Goal: Task Accomplishment & Management: Manage account settings

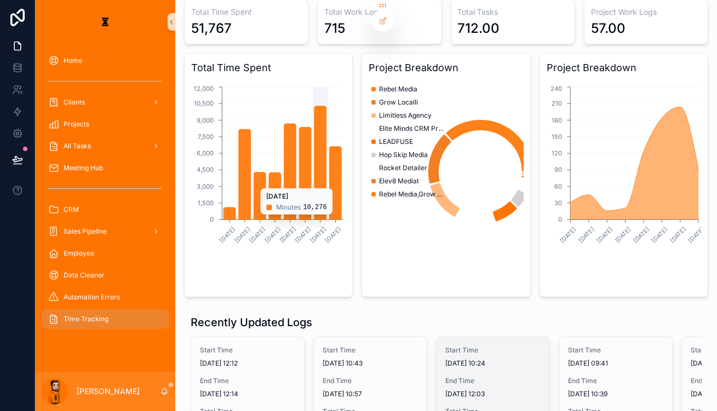
scroll to position [149, 0]
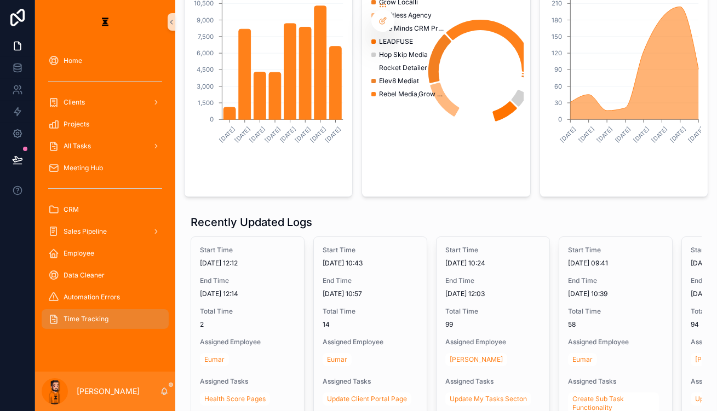
click at [445, 393] on link "Update My Tasks Secton" at bounding box center [488, 399] width 86 height 13
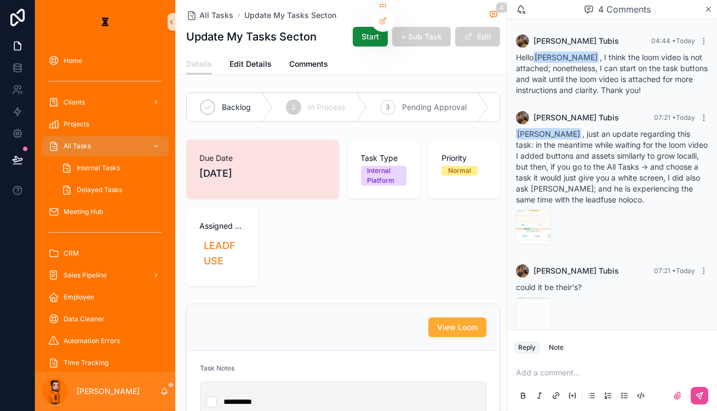
scroll to position [191, 0]
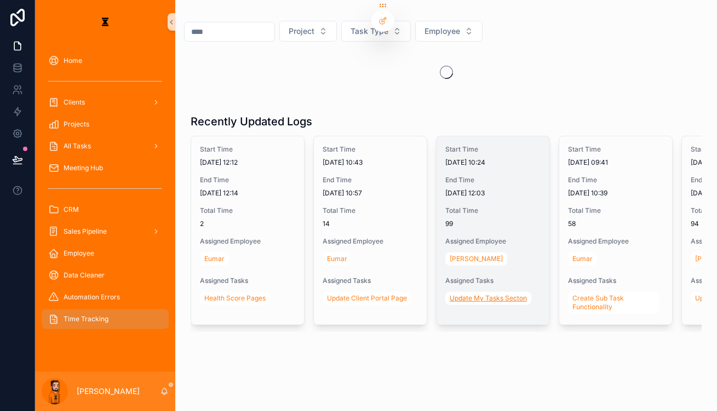
click at [445, 292] on link "Update My Tasks Secton" at bounding box center [488, 298] width 86 height 13
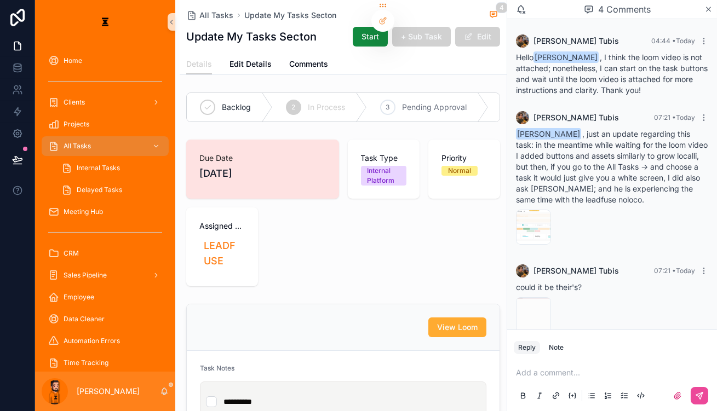
scroll to position [191, 0]
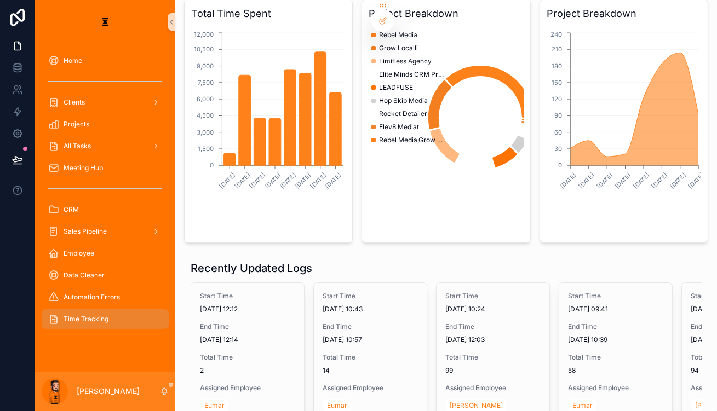
scroll to position [86, 0]
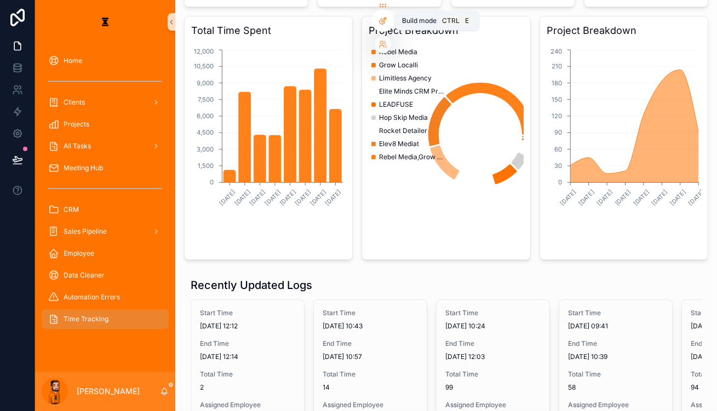
click at [380, 18] on icon at bounding box center [382, 20] width 9 height 9
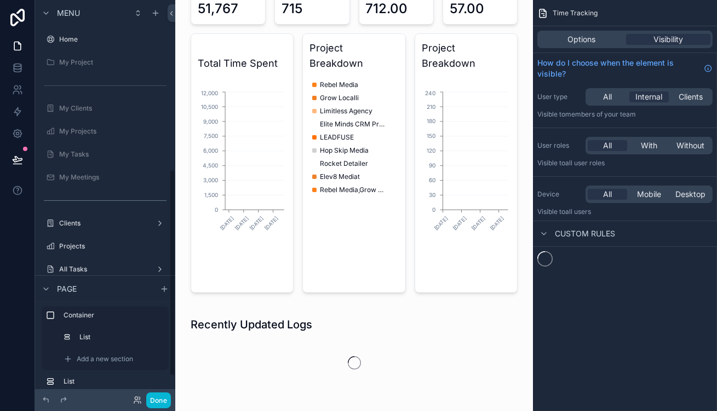
scroll to position [327, 0]
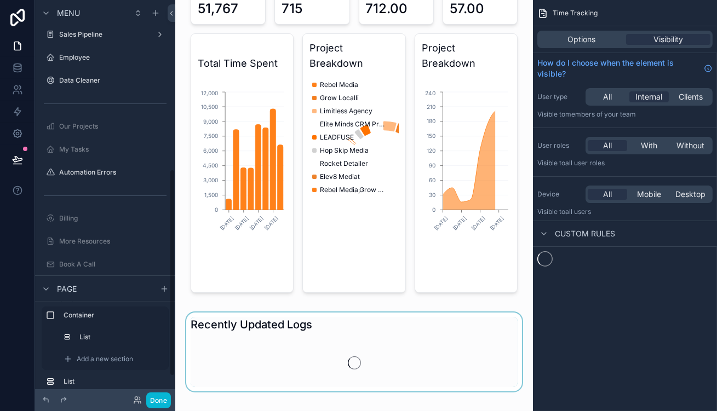
click at [401, 313] on div "scrollable content" at bounding box center [354, 352] width 340 height 79
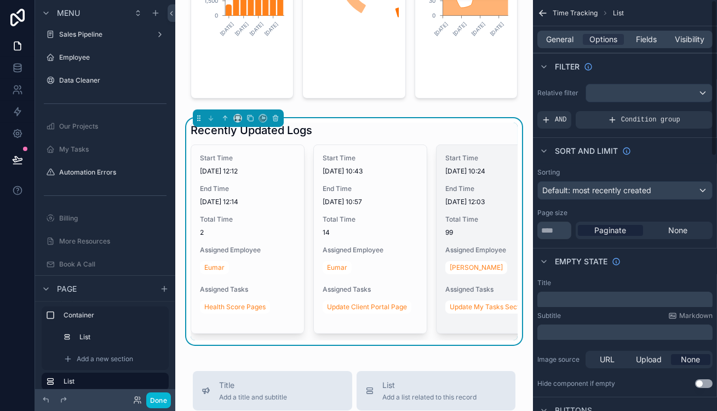
scroll to position [235, 0]
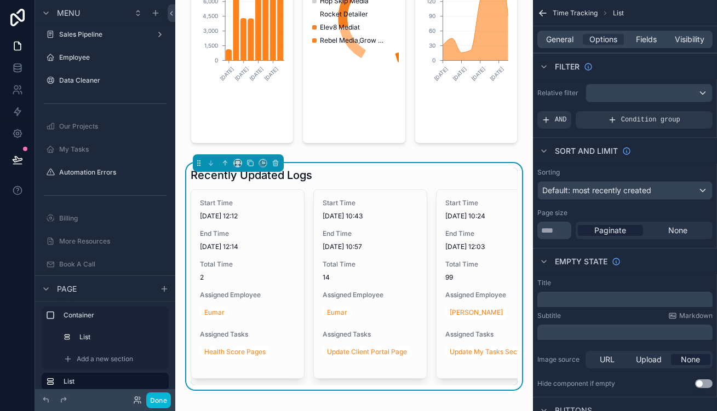
click at [489, 189] on div "Start Time [DATE] 12:12 End Time [DATE] 12:14 Total Time 2 Assigned Employee Eu…" at bounding box center [354, 287] width 327 height 196
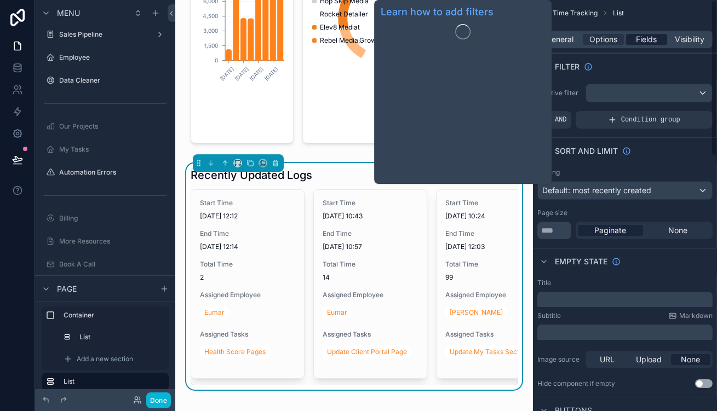
click at [667, 38] on div "Fields" at bounding box center [646, 39] width 41 height 11
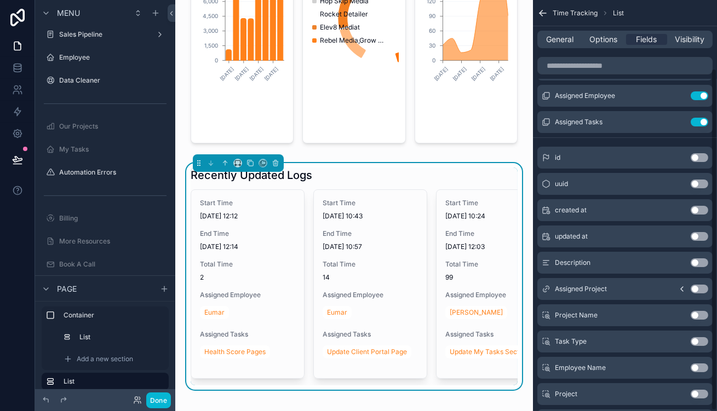
scroll to position [0, 0]
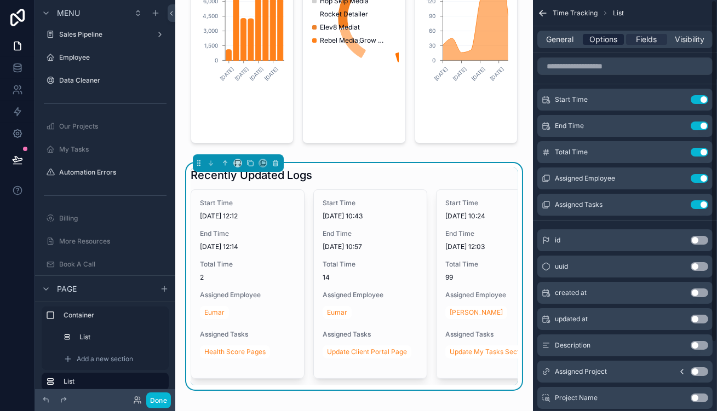
click at [617, 38] on span "Options" at bounding box center [603, 39] width 28 height 11
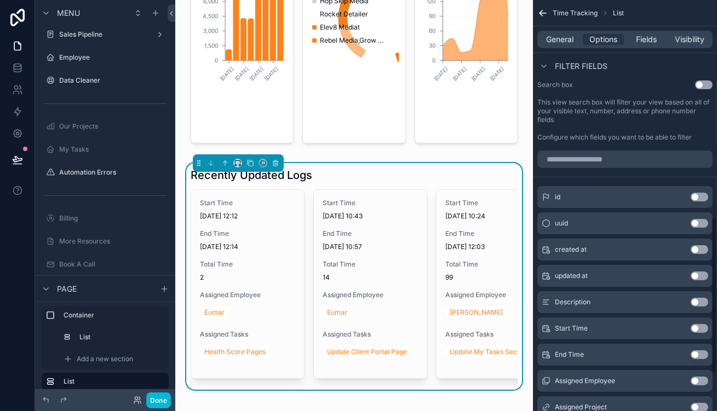
scroll to position [571, 0]
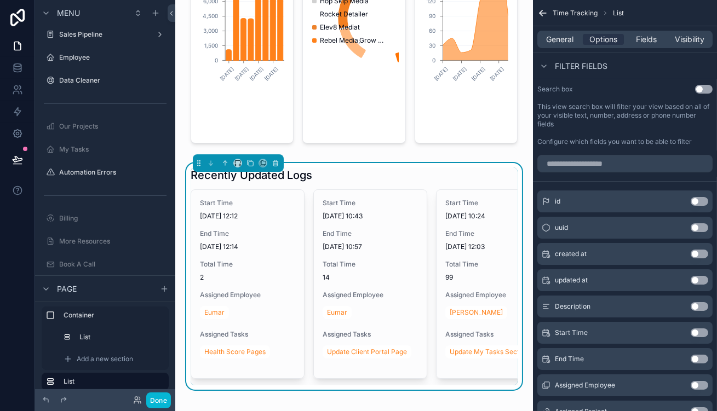
click at [699, 381] on button "Use setting" at bounding box center [700, 385] width 18 height 9
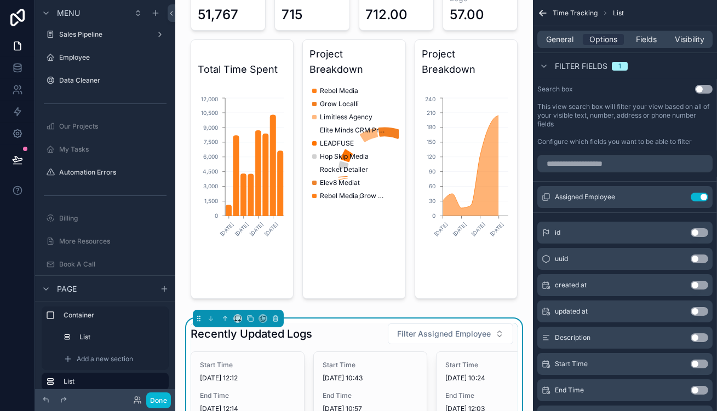
scroll to position [235, 0]
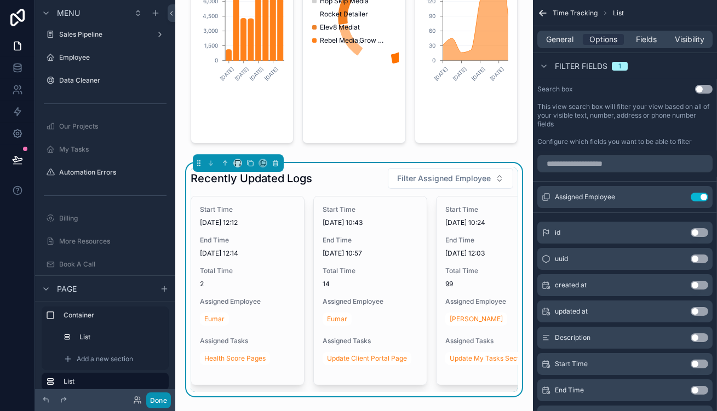
click at [146, 404] on button "Done" at bounding box center [158, 401] width 25 height 16
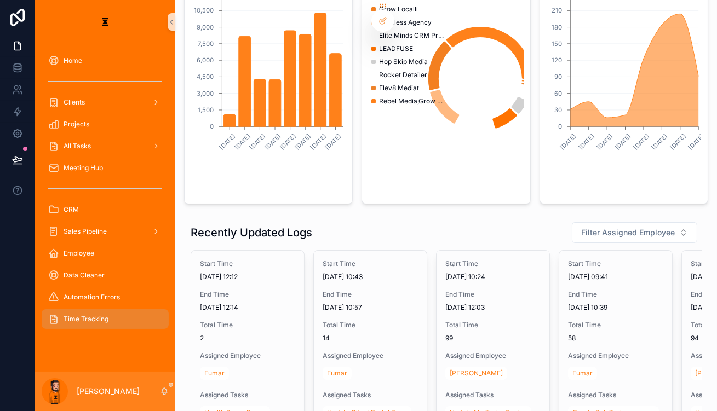
scroll to position [142, 0]
click at [630, 222] on button "Filter Assigned Employee" at bounding box center [634, 232] width 125 height 21
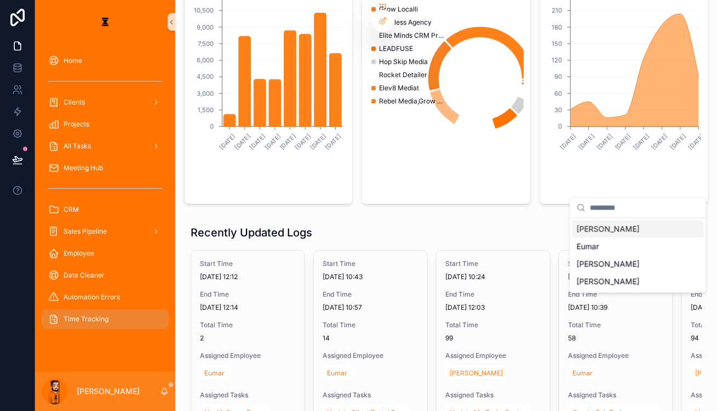
click at [606, 225] on div "[PERSON_NAME]" at bounding box center [637, 229] width 131 height 18
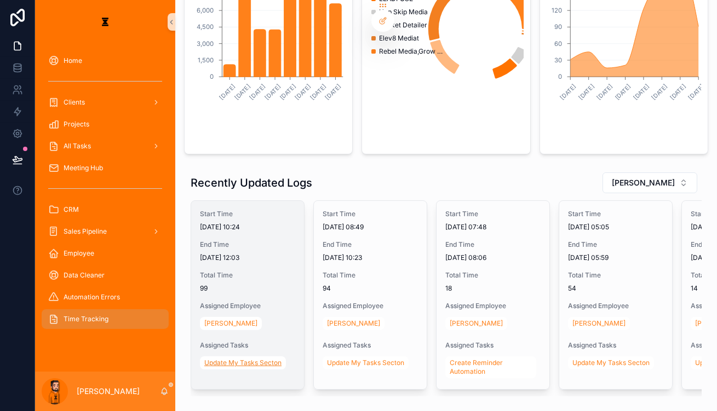
click at [215, 359] on span "Update My Tasks Secton" at bounding box center [242, 363] width 77 height 9
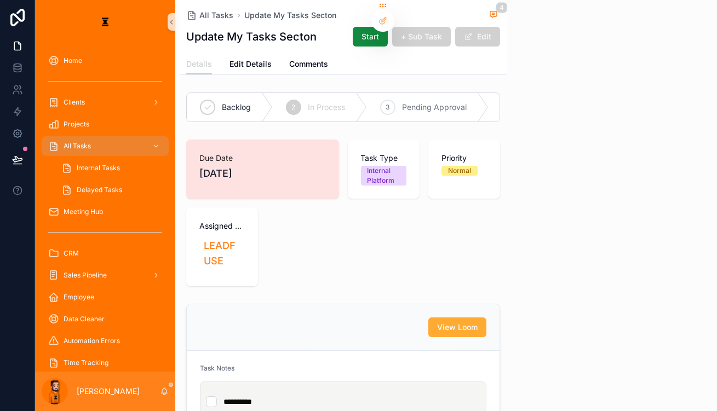
scroll to position [191, 0]
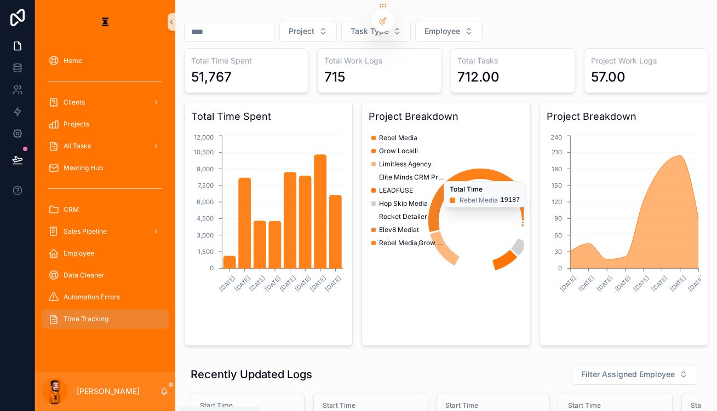
click at [163, 395] on icon "scrollable content" at bounding box center [164, 394] width 2 height 2
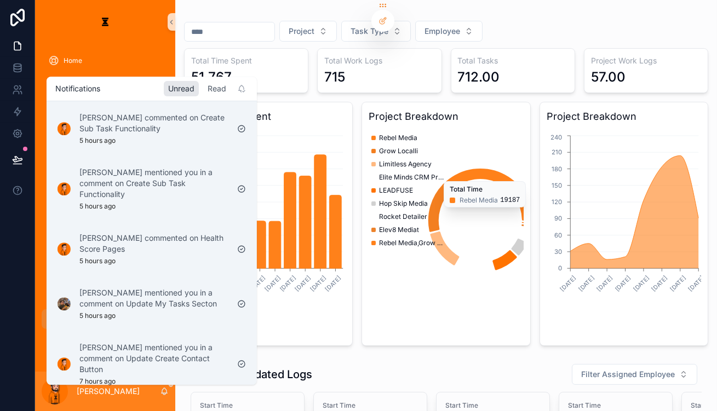
click at [203, 88] on div "Read" at bounding box center [216, 88] width 27 height 15
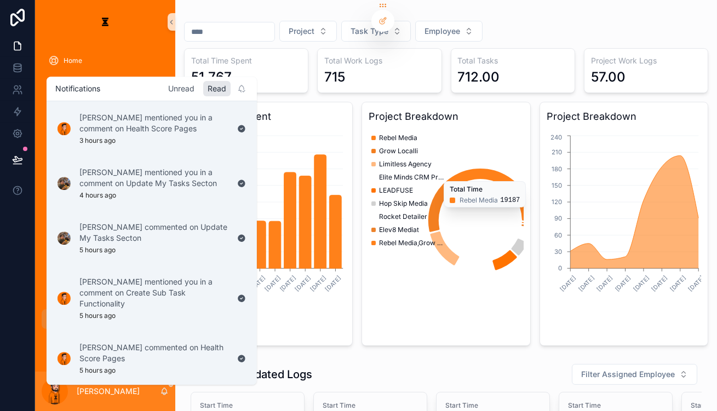
click at [164, 90] on div "Unread" at bounding box center [181, 88] width 35 height 15
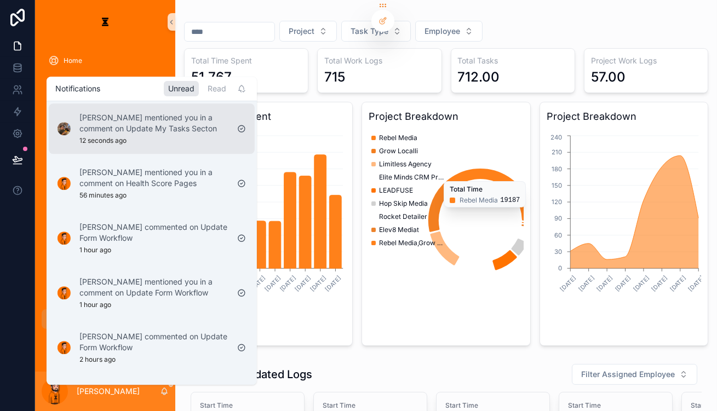
click at [148, 118] on p "[PERSON_NAME] mentioned you in a comment on Update My Tasks Secton" at bounding box center [153, 123] width 149 height 22
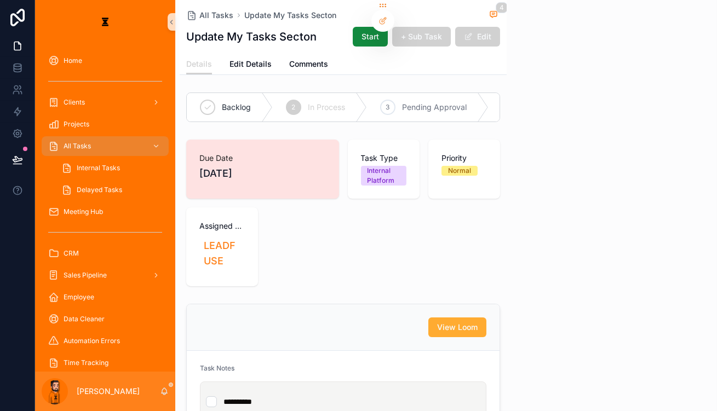
scroll to position [290, 0]
